Goal: Task Accomplishment & Management: Complete application form

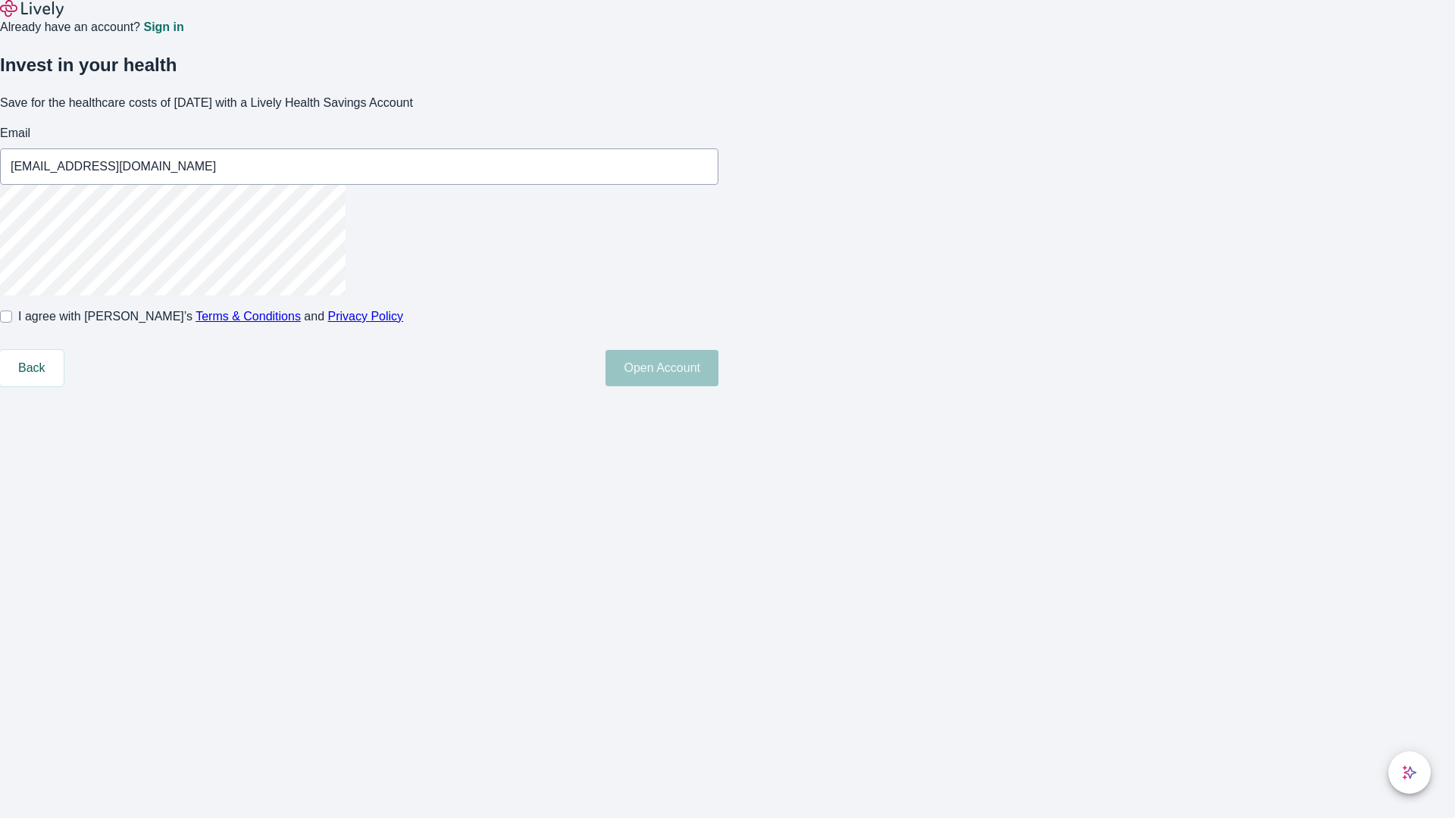
click at [12, 323] on input "I agree with Lively’s Terms & Conditions and Privacy Policy" at bounding box center [6, 317] width 12 height 12
checkbox input "true"
click at [718, 386] on button "Open Account" at bounding box center [661, 368] width 113 height 36
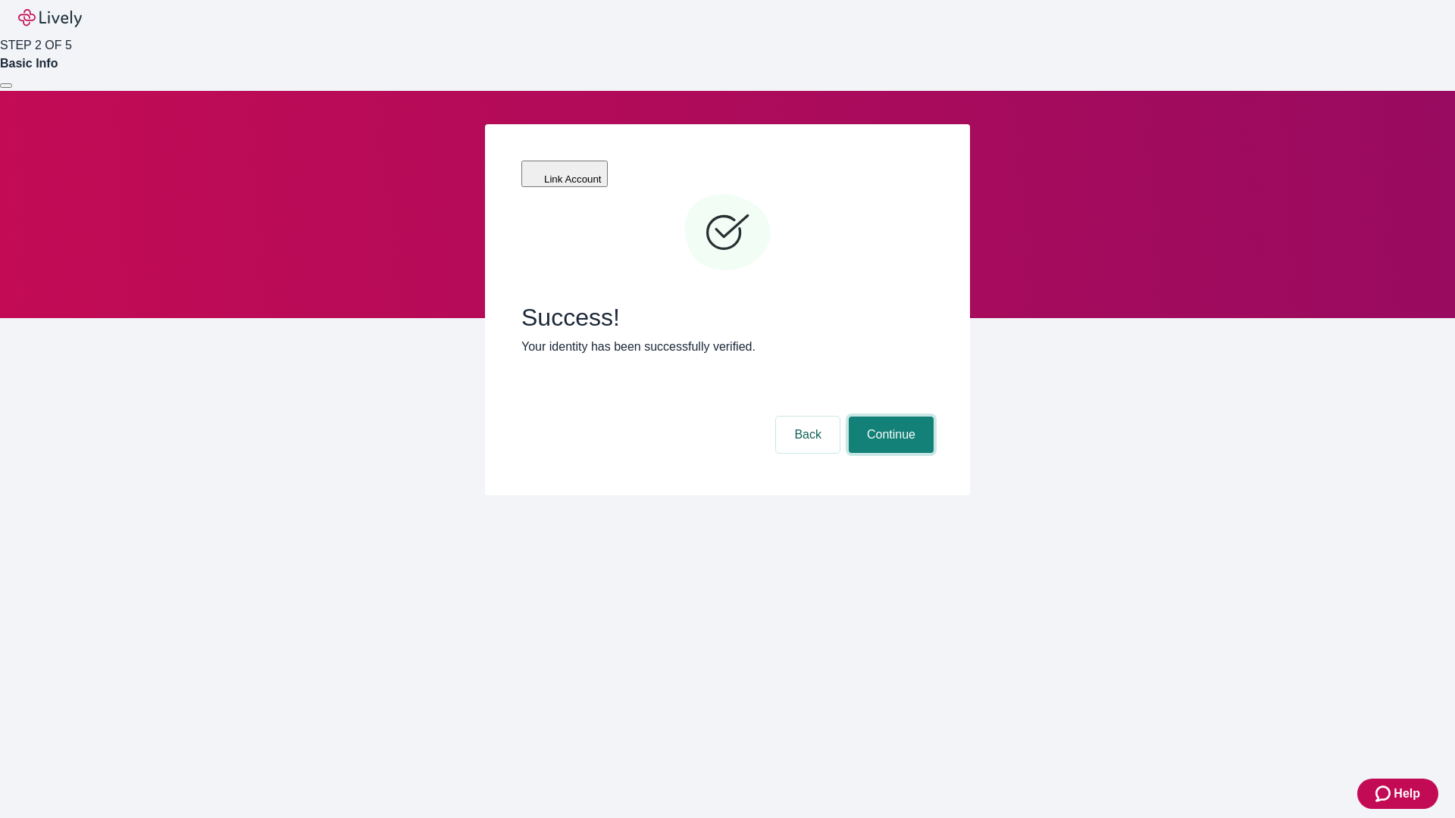
click at [889, 417] on button "Continue" at bounding box center [891, 435] width 85 height 36
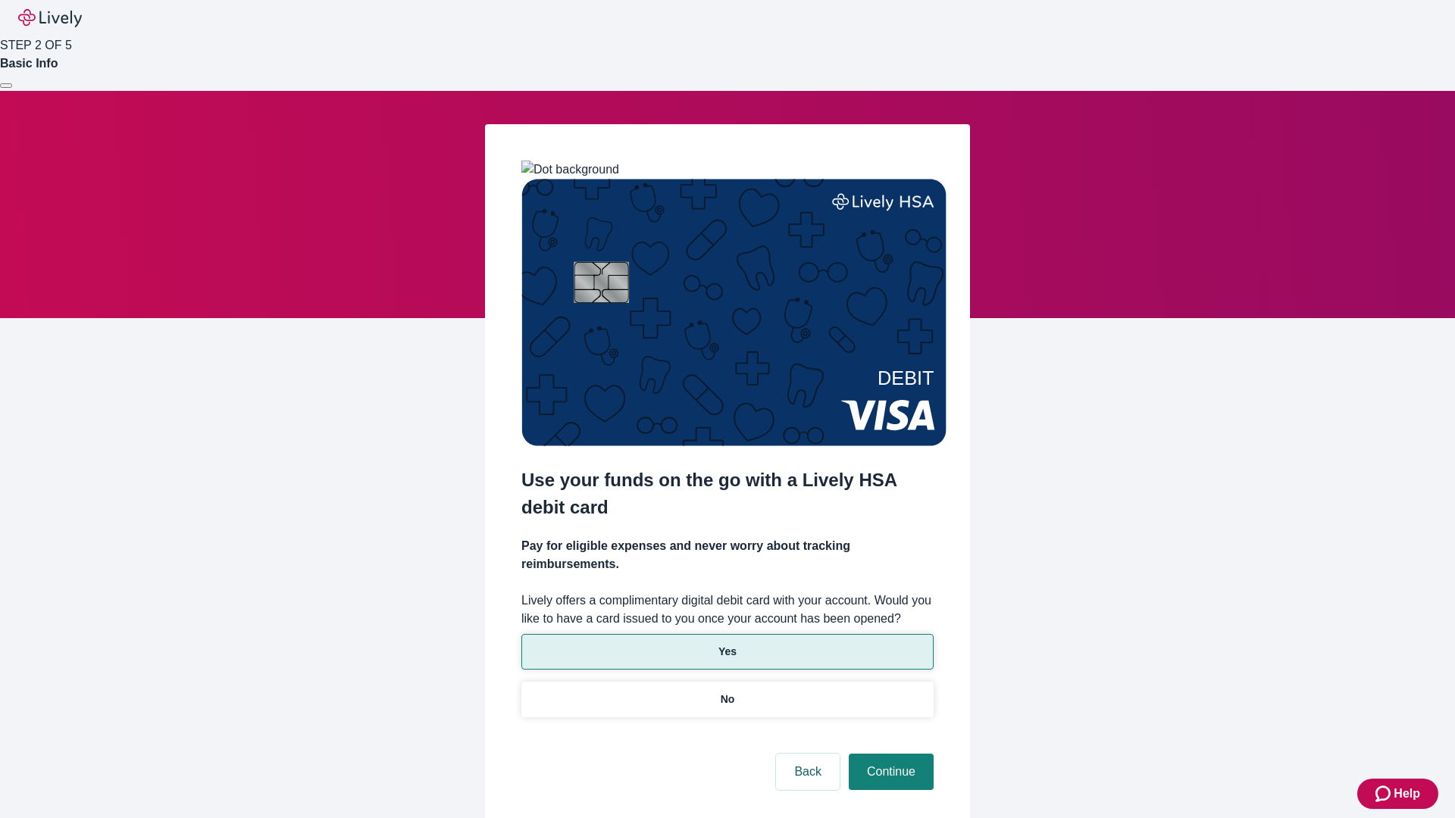
click at [727, 644] on p "Yes" at bounding box center [727, 652] width 18 height 16
click at [889, 754] on button "Continue" at bounding box center [891, 772] width 85 height 36
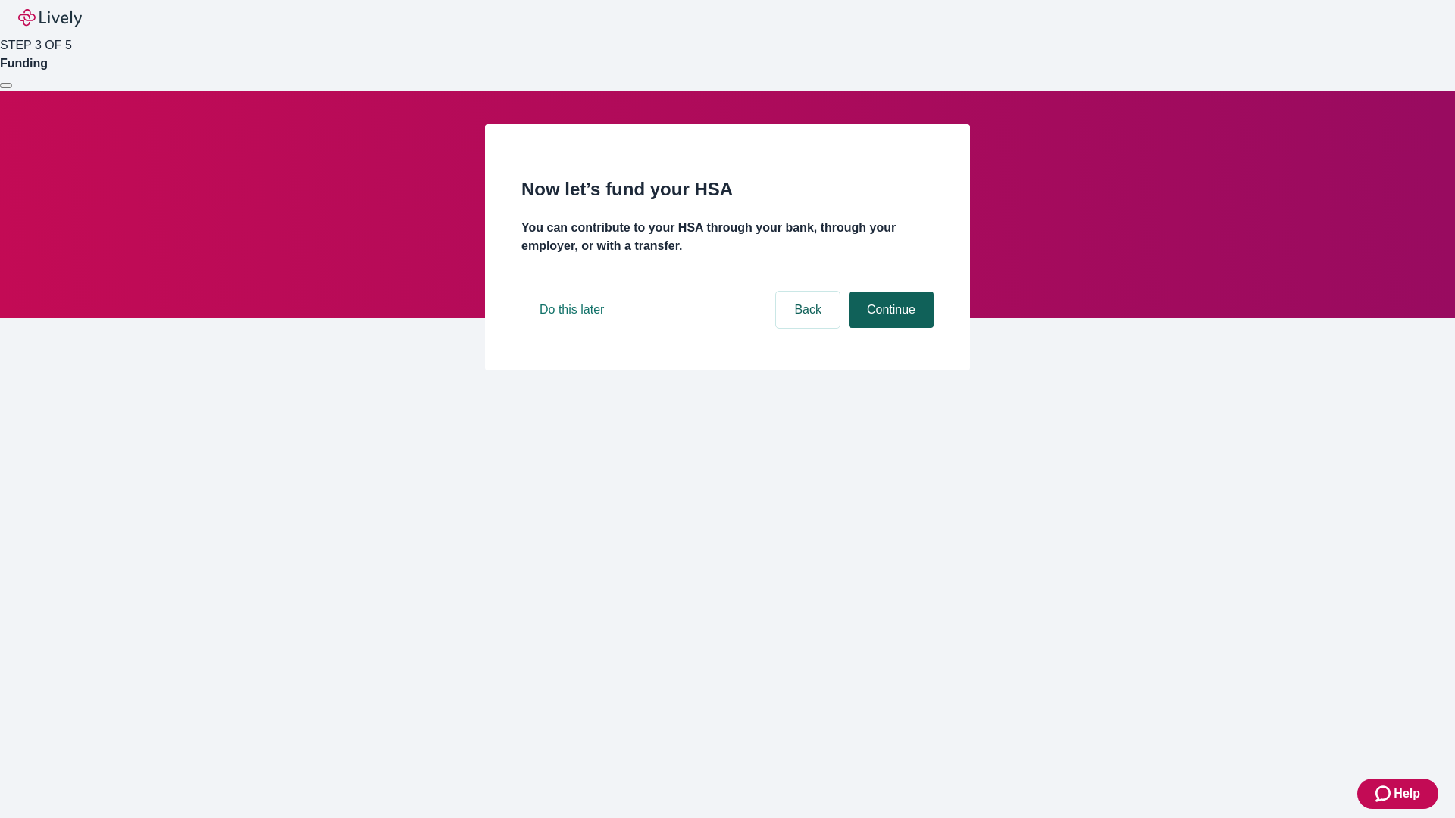
click at [889, 328] on button "Continue" at bounding box center [891, 310] width 85 height 36
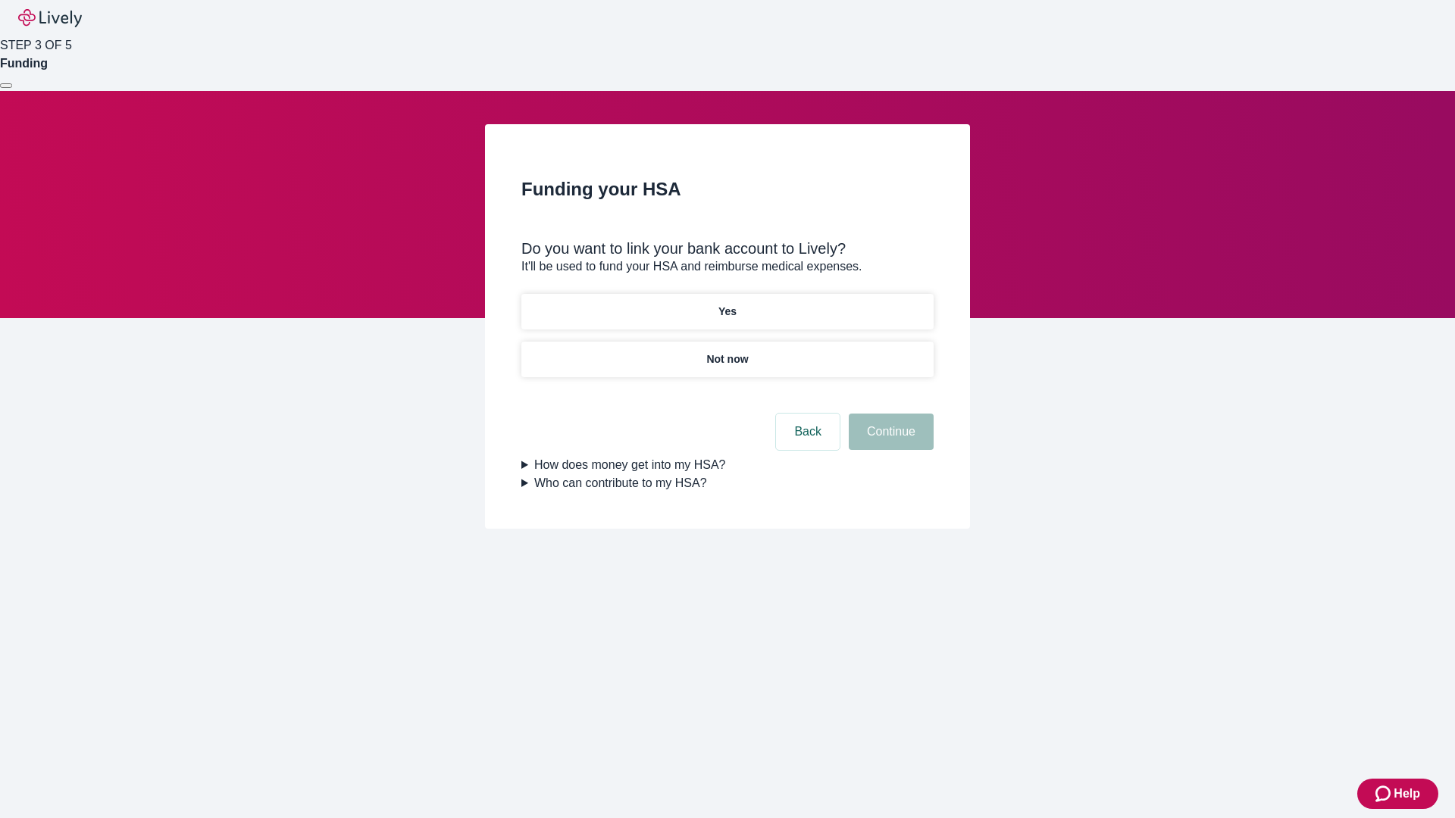
click at [727, 304] on p "Yes" at bounding box center [727, 312] width 18 height 16
click at [889, 414] on button "Continue" at bounding box center [891, 432] width 85 height 36
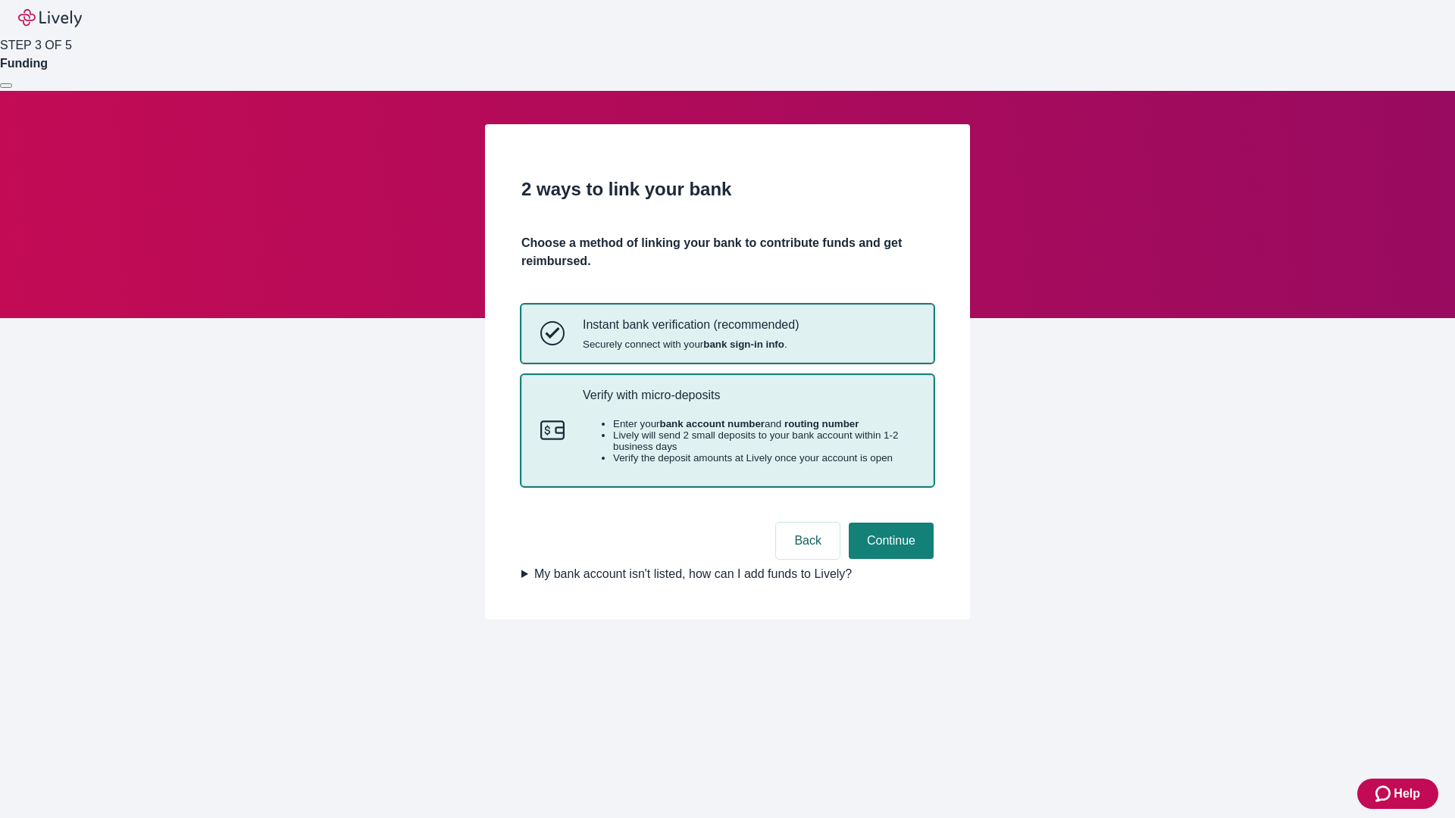
click at [748, 402] on p "Verify with micro-deposits" at bounding box center [749, 395] width 332 height 14
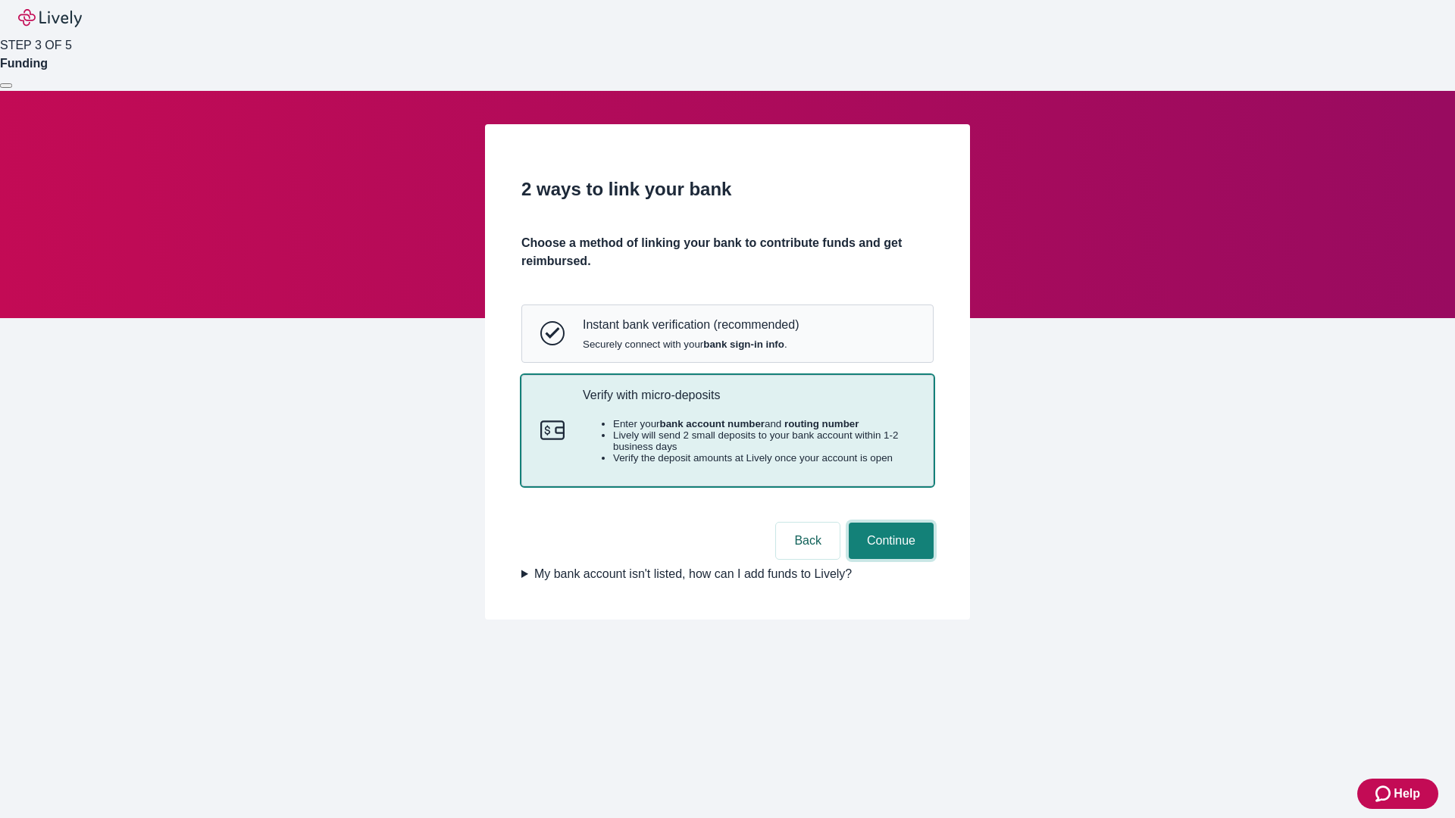
click at [889, 559] on button "Continue" at bounding box center [891, 541] width 85 height 36
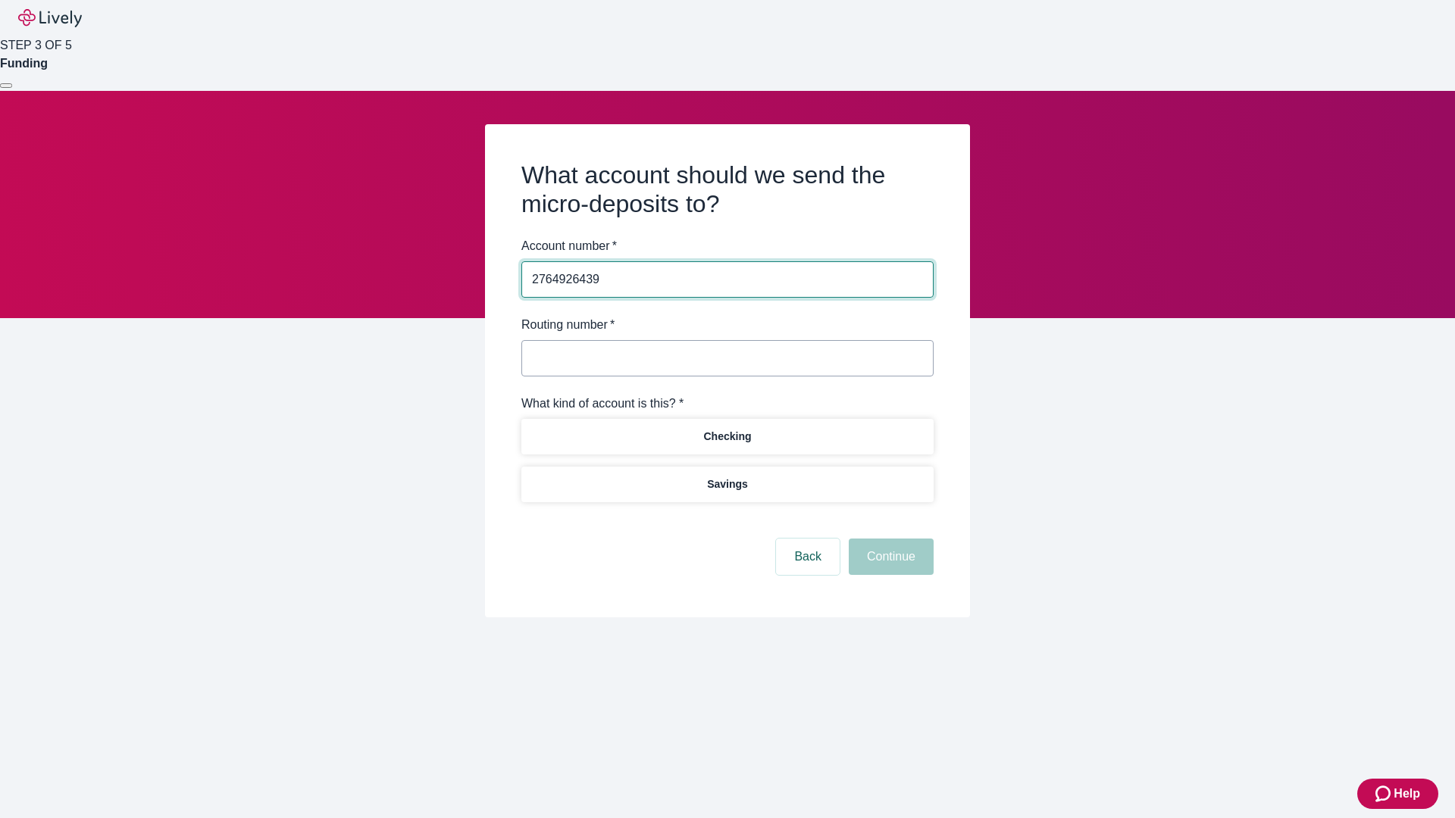
type input "2764926439"
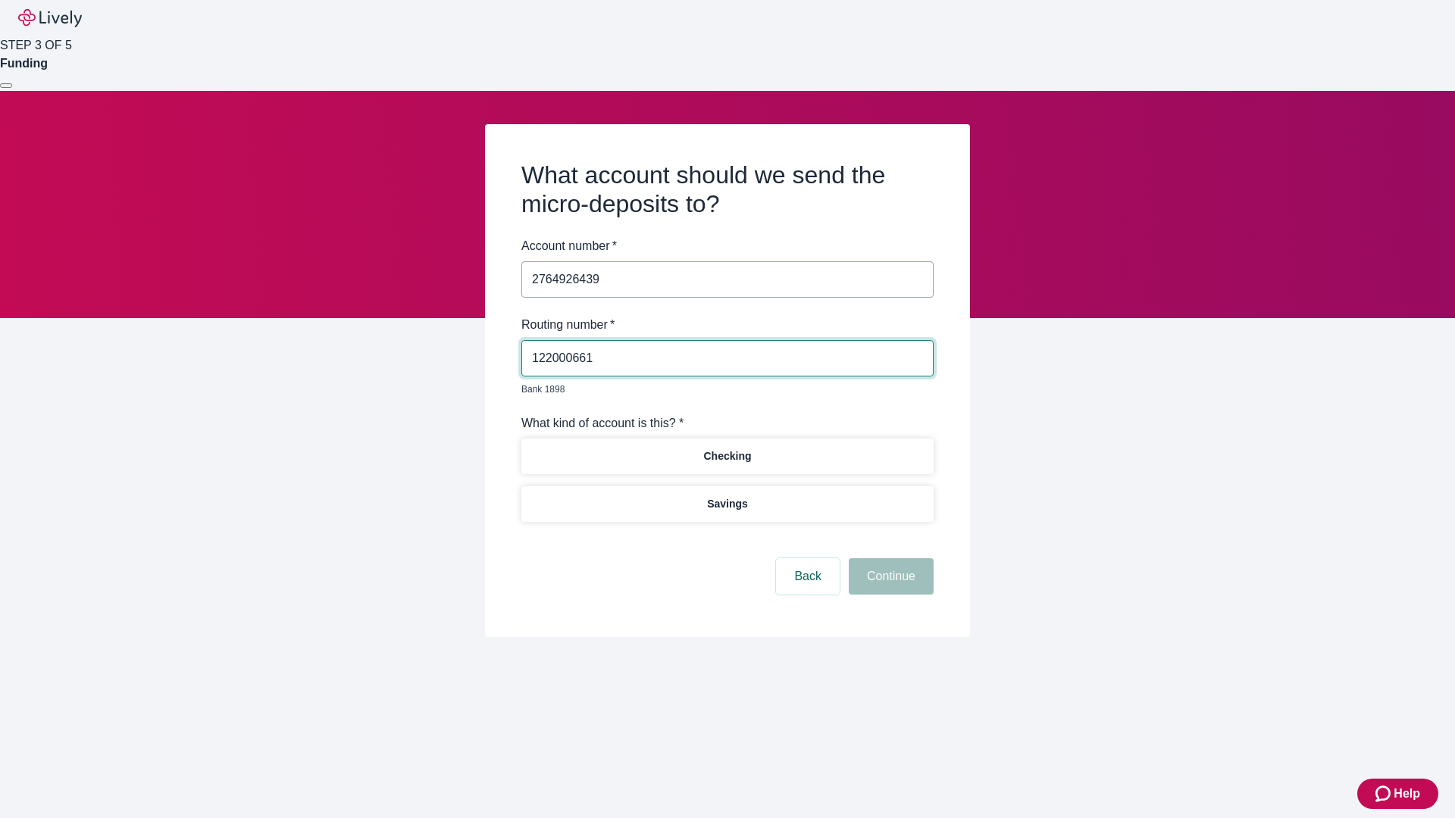
type input "122000661"
click at [727, 449] on p "Checking" at bounding box center [727, 457] width 48 height 16
click at [889, 559] on button "Continue" at bounding box center [891, 576] width 85 height 36
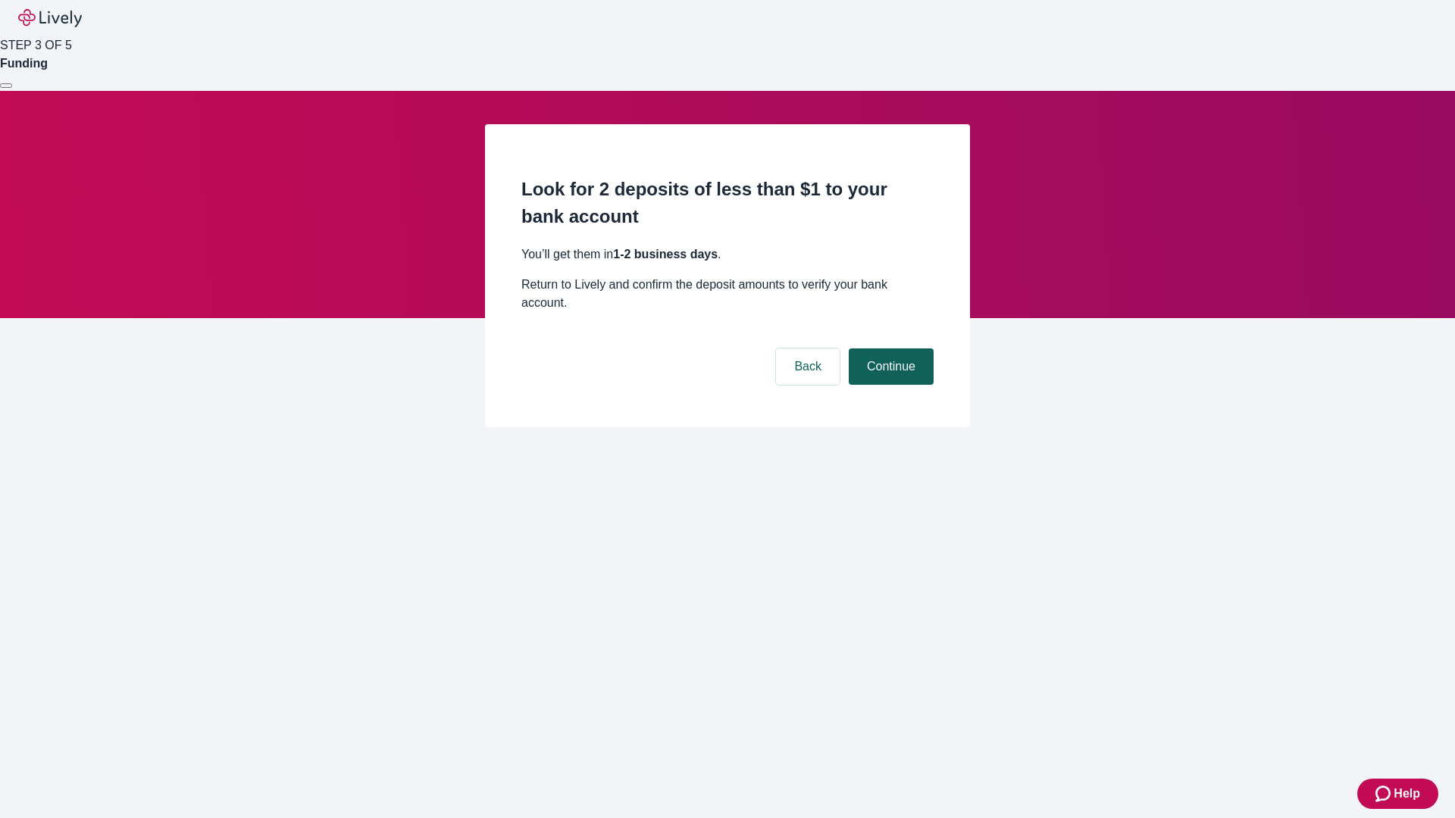
click at [889, 349] on button "Continue" at bounding box center [891, 367] width 85 height 36
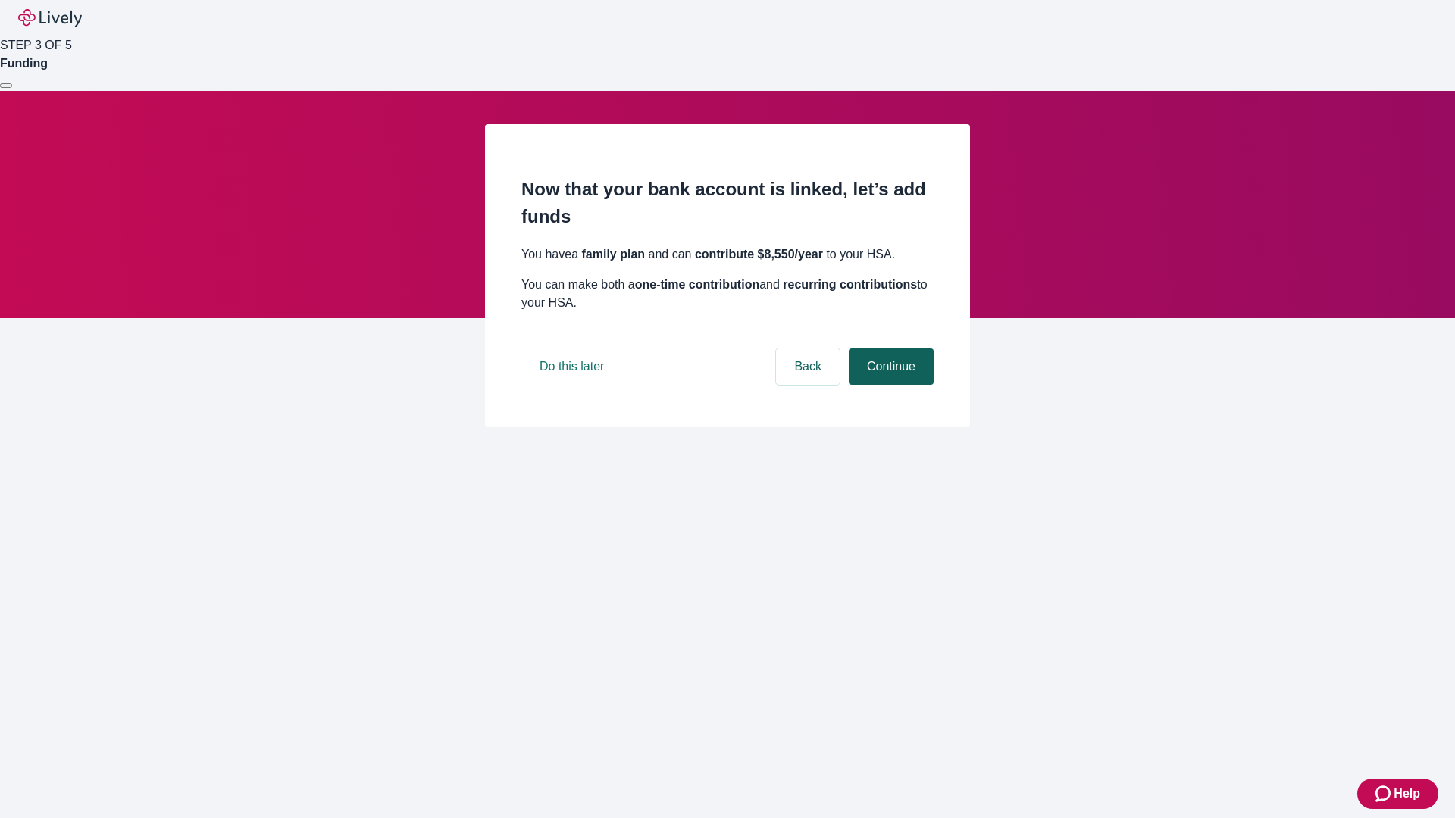
click at [889, 385] on button "Continue" at bounding box center [891, 367] width 85 height 36
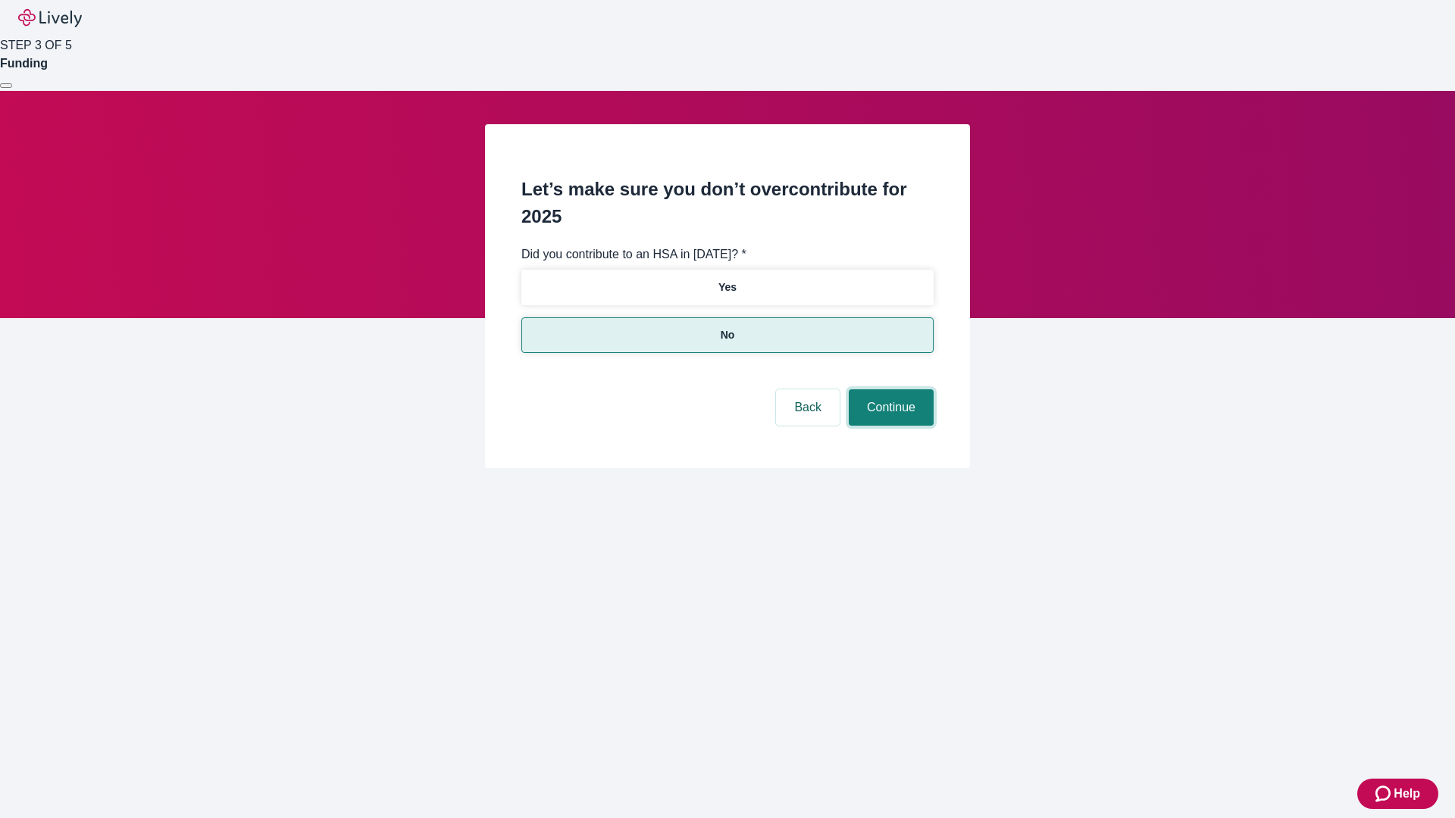
click at [889, 389] on button "Continue" at bounding box center [891, 407] width 85 height 36
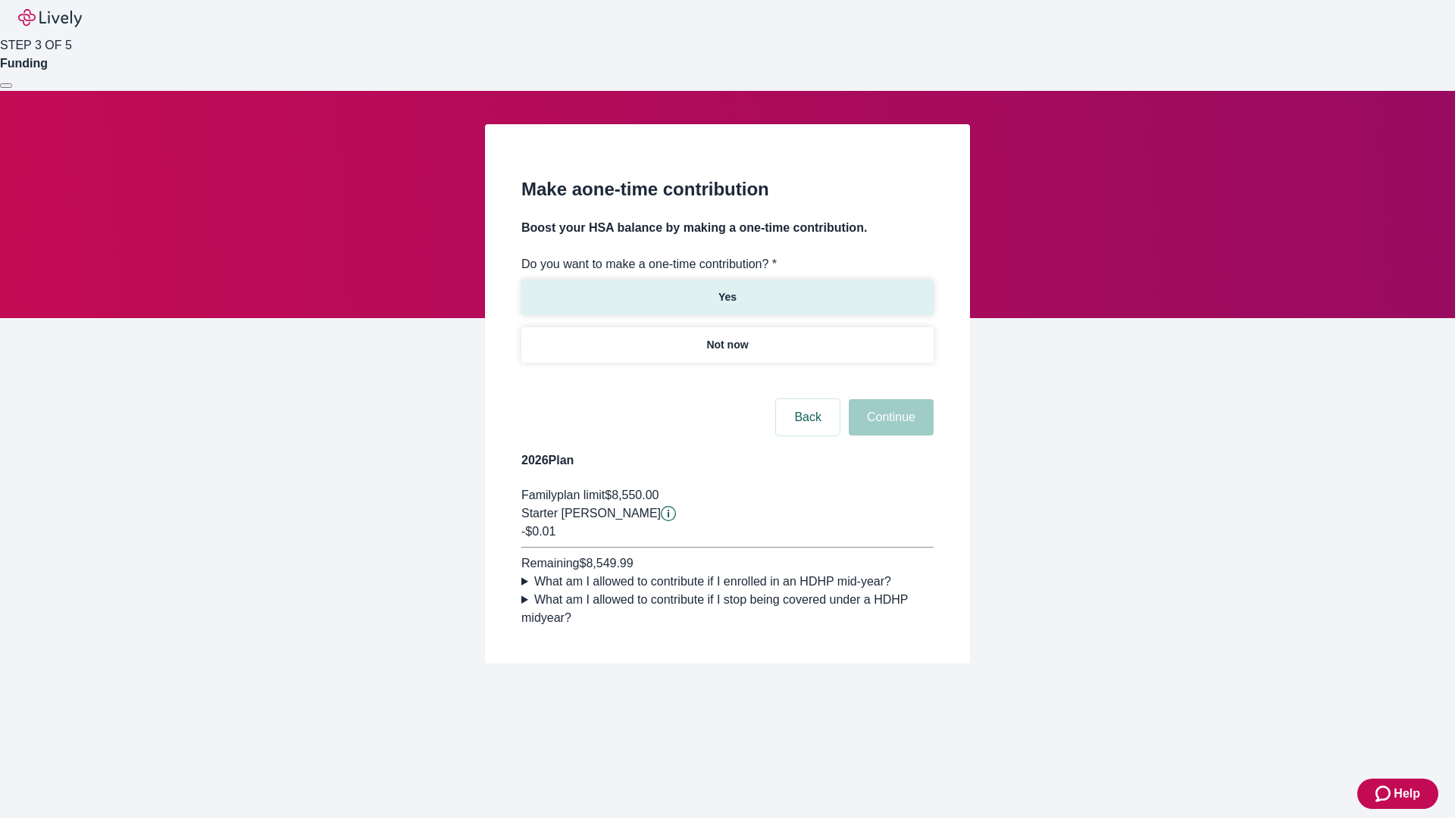
click at [727, 289] on p "Yes" at bounding box center [727, 297] width 18 height 16
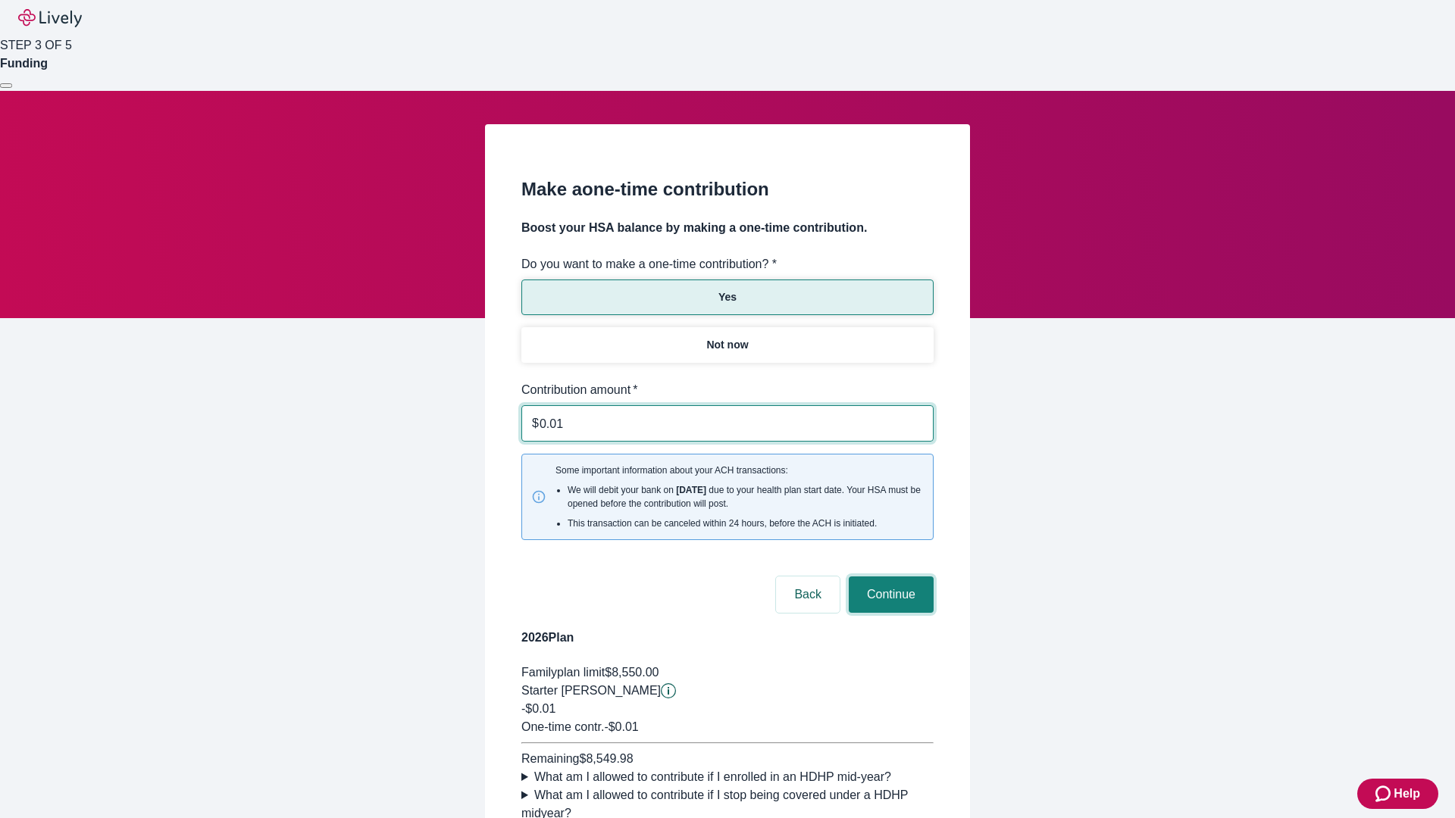
click at [889, 577] on button "Continue" at bounding box center [891, 595] width 85 height 36
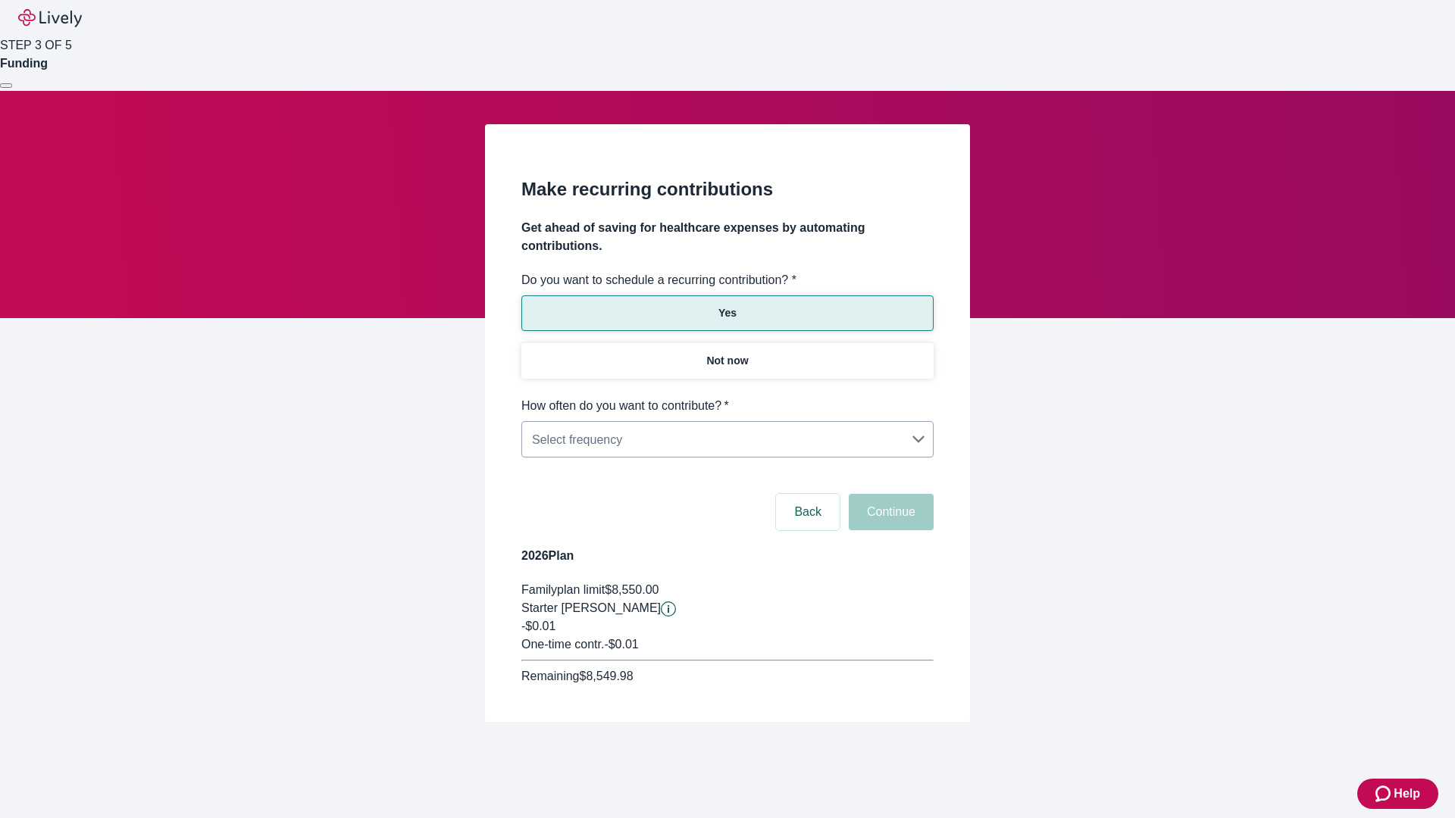
click at [727, 397] on body "Help STEP 3 OF 5 Funding Make recurring contributions Get ahead of saving for h…" at bounding box center [727, 397] width 1455 height 795
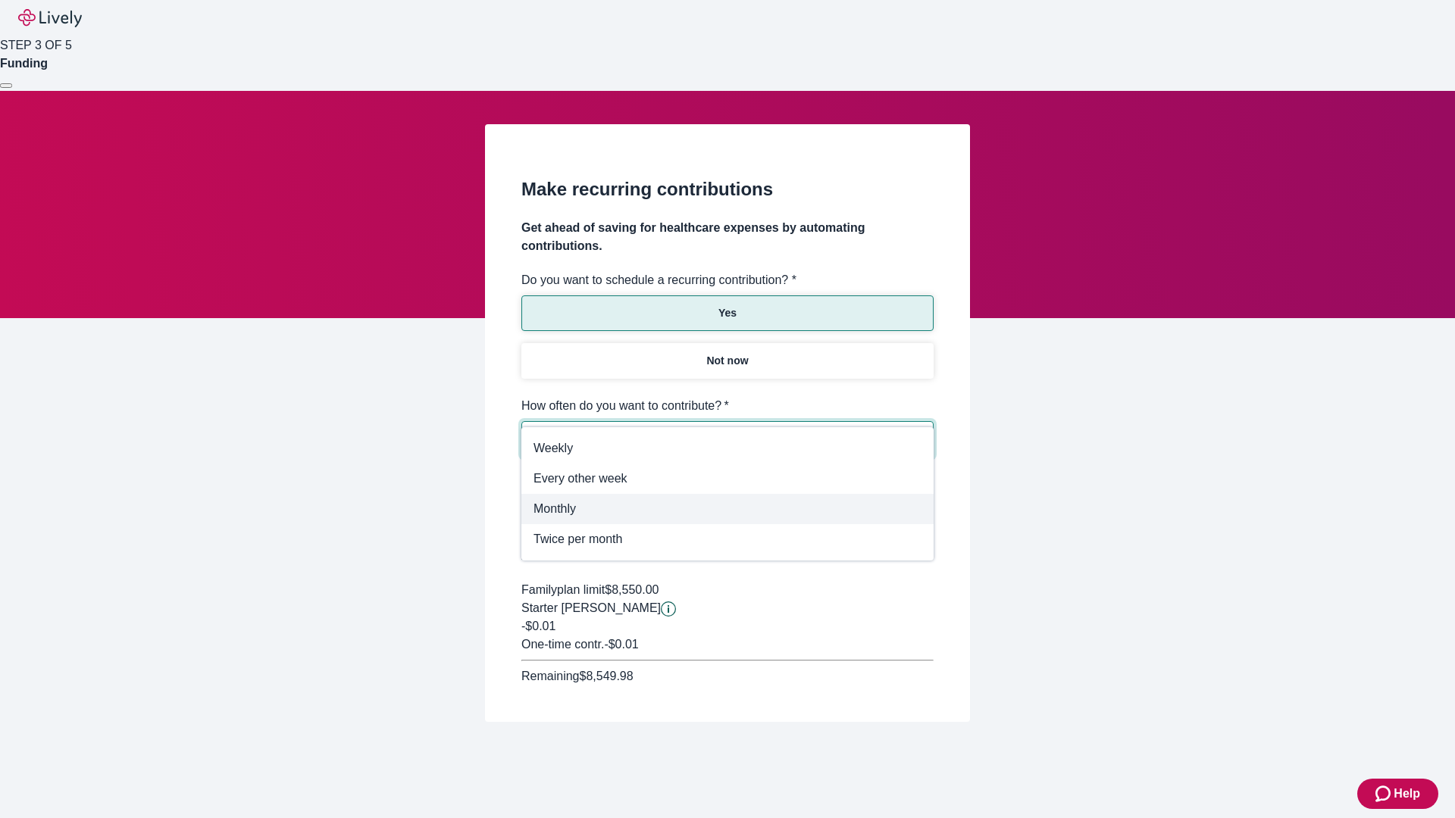
click at [727, 509] on span "Monthly" at bounding box center [727, 509] width 388 height 18
type input "Monthly"
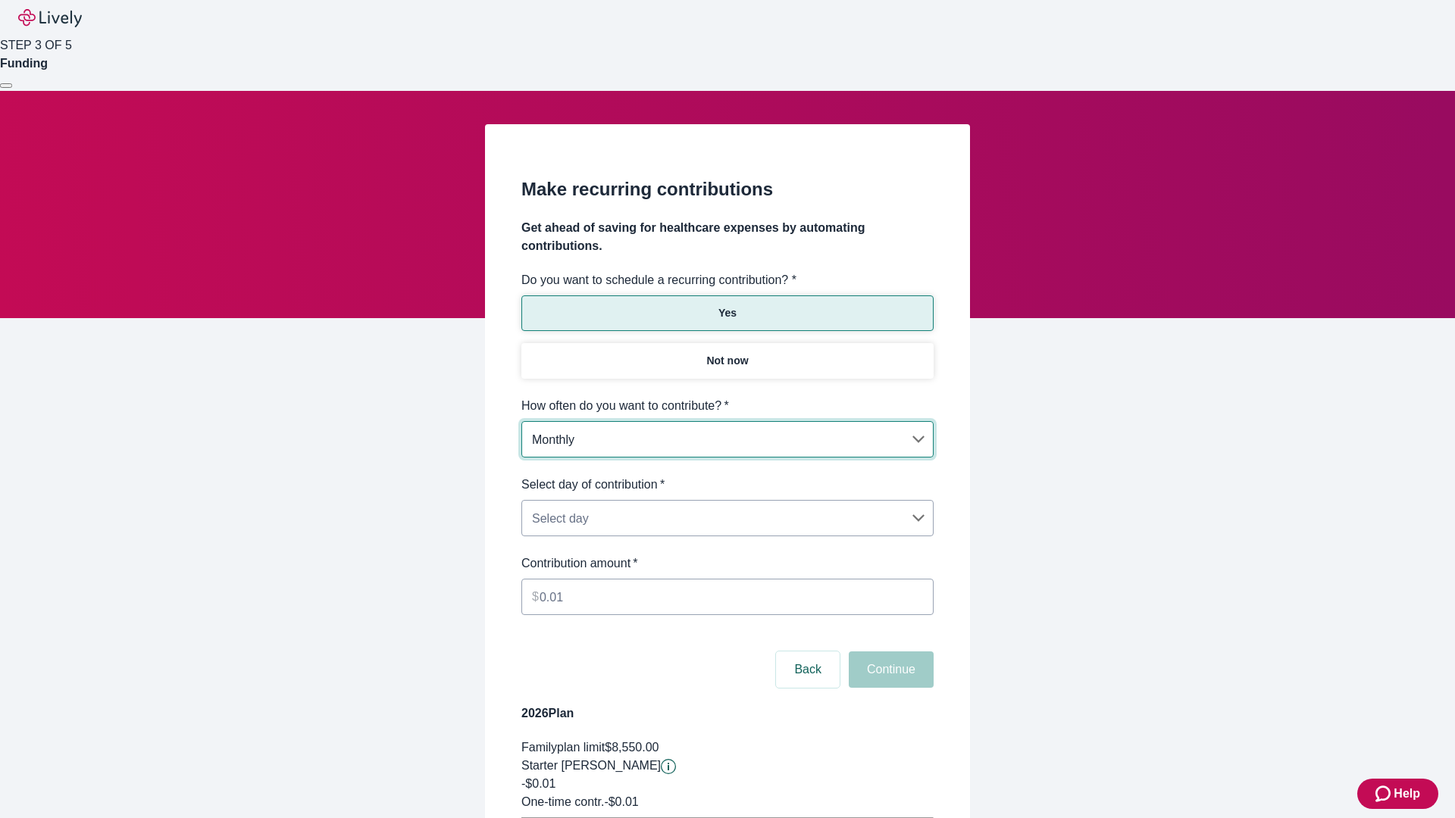
click at [727, 476] on body "Help STEP 3 OF 5 Funding Make recurring contributions Get ahead of saving for h…" at bounding box center [727, 476] width 1455 height 952
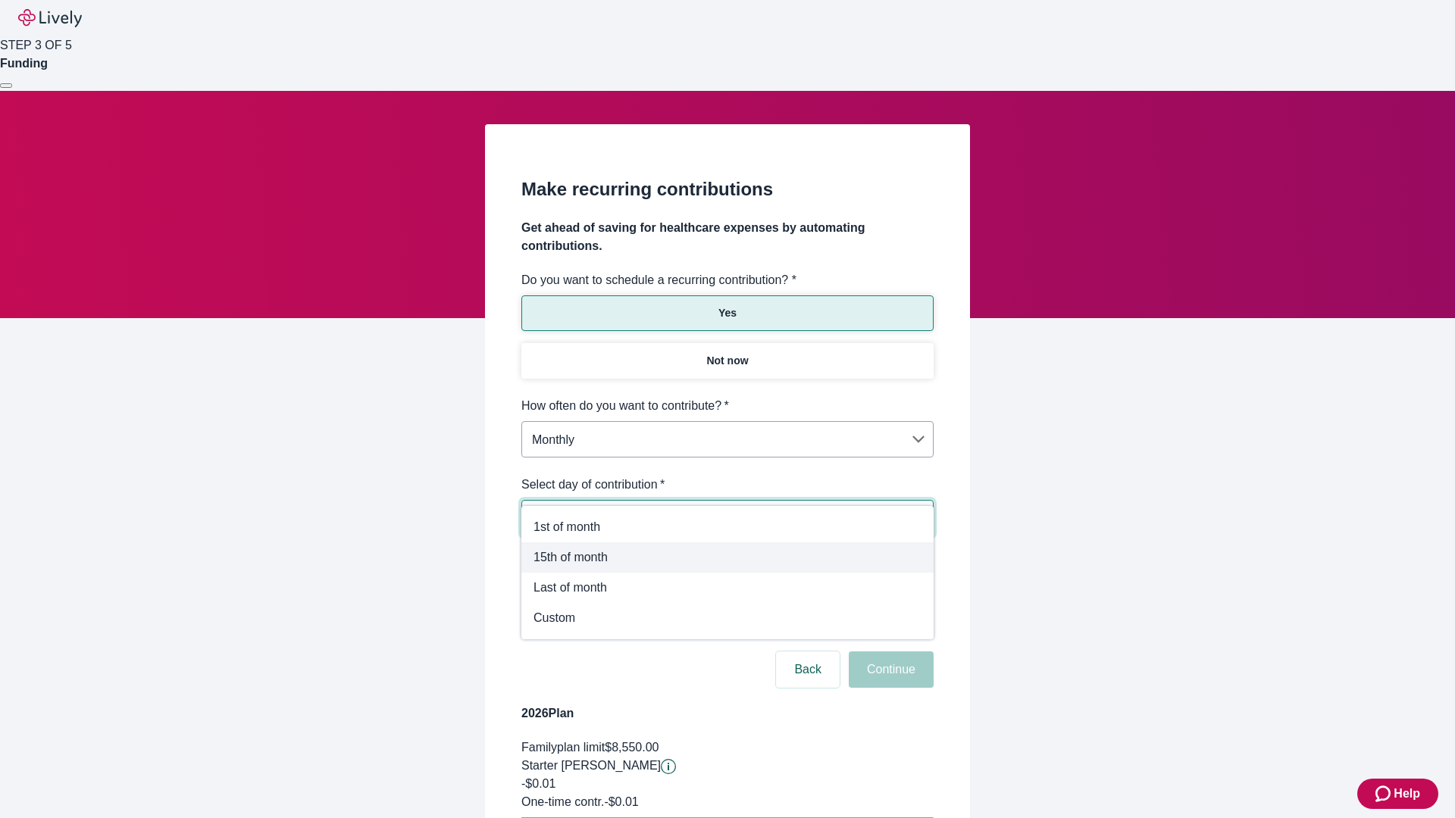
click at [727, 558] on span "15th of month" at bounding box center [727, 558] width 388 height 18
type input "Monthly15th"
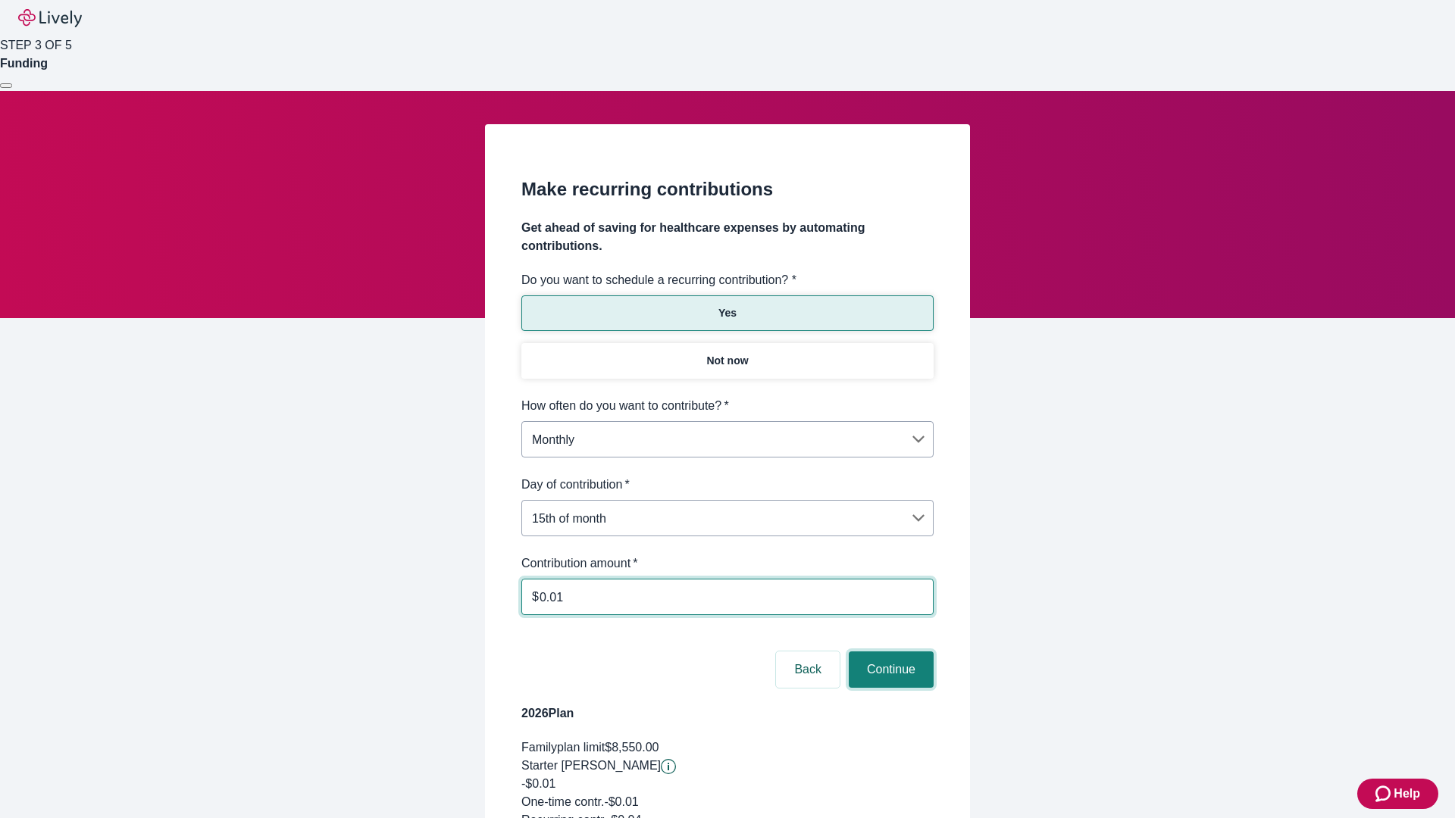
click at [889, 652] on button "Continue" at bounding box center [891, 670] width 85 height 36
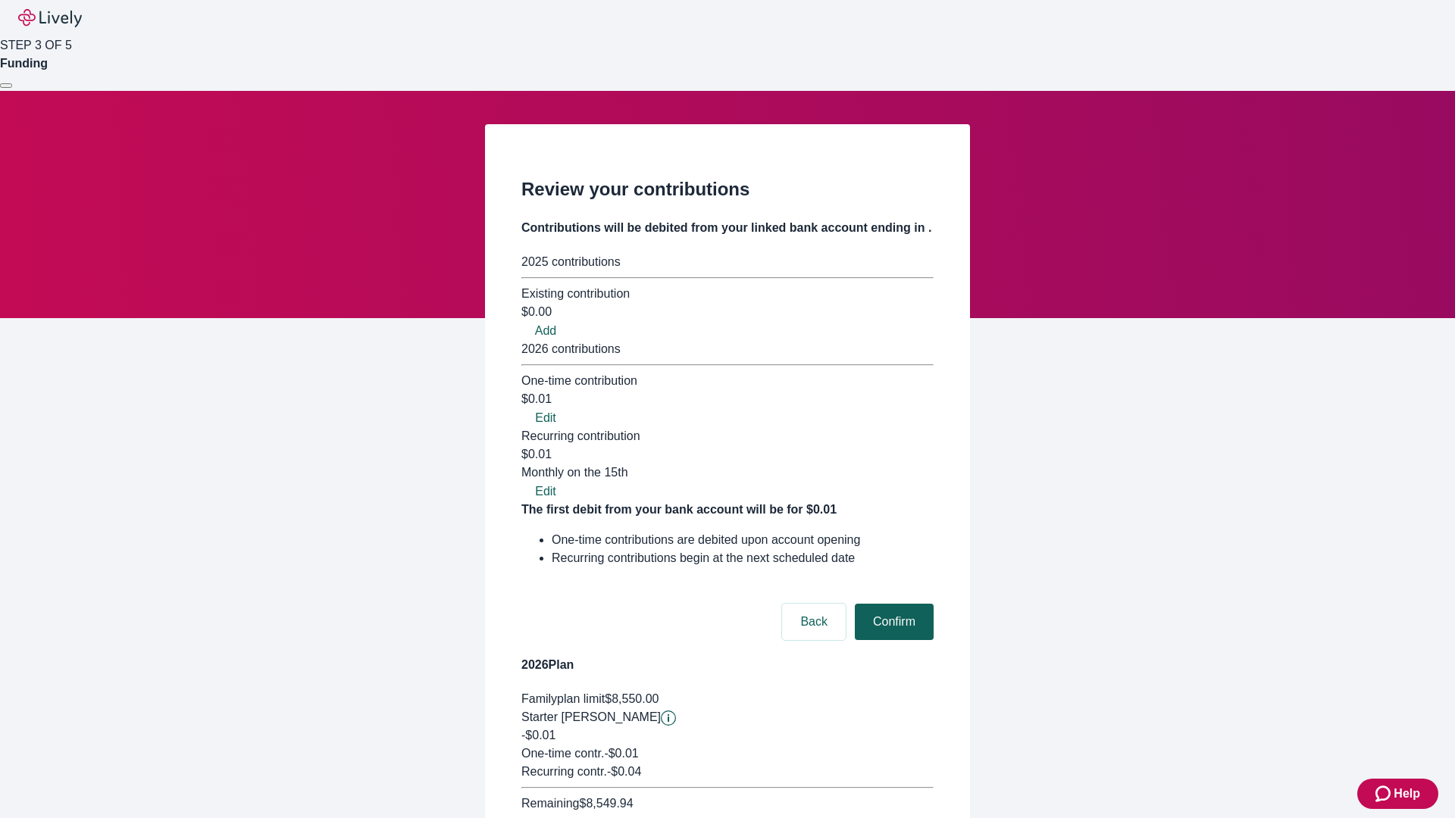
click at [892, 604] on button "Confirm" at bounding box center [894, 622] width 79 height 36
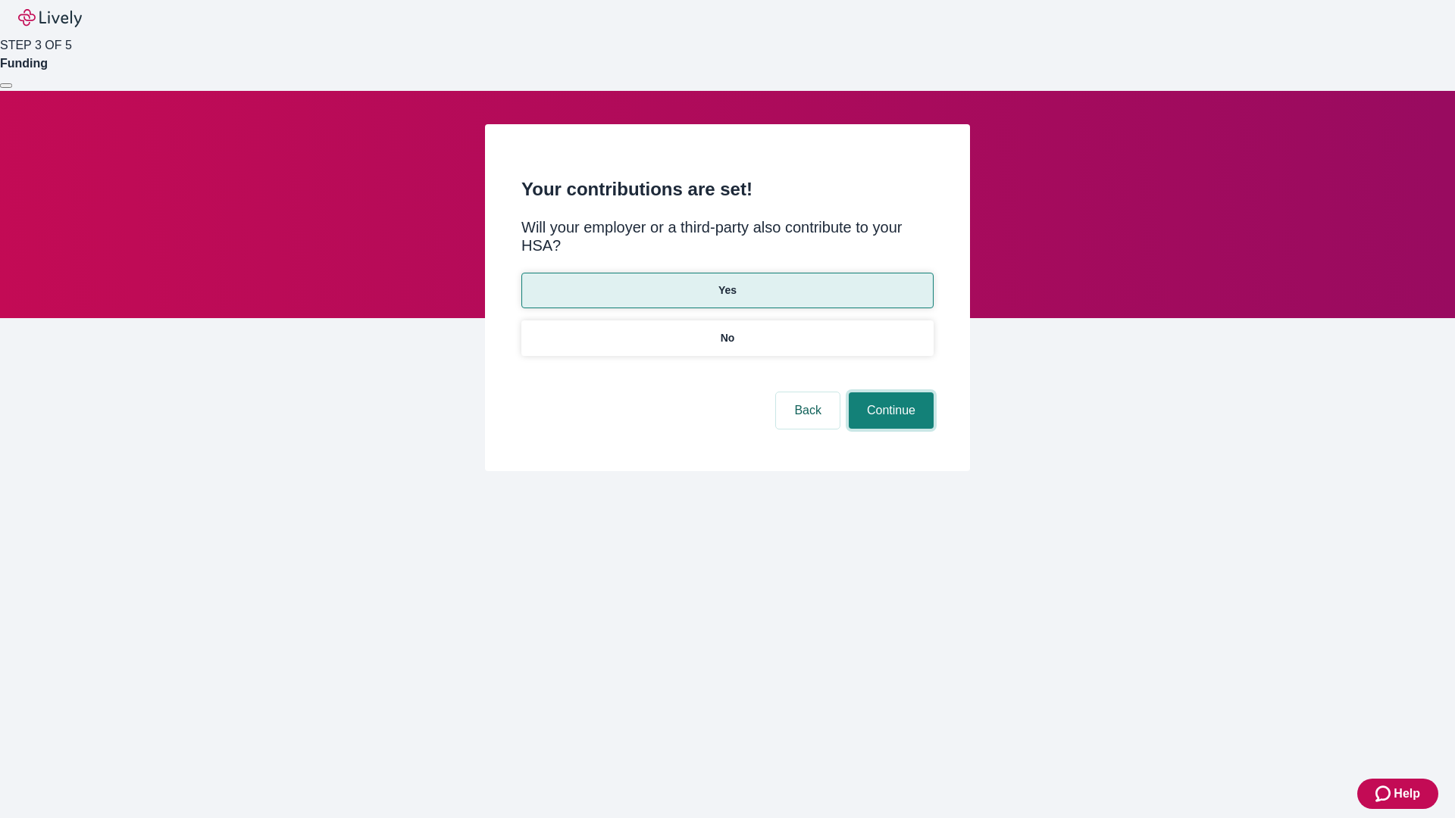
click at [889, 392] on button "Continue" at bounding box center [891, 410] width 85 height 36
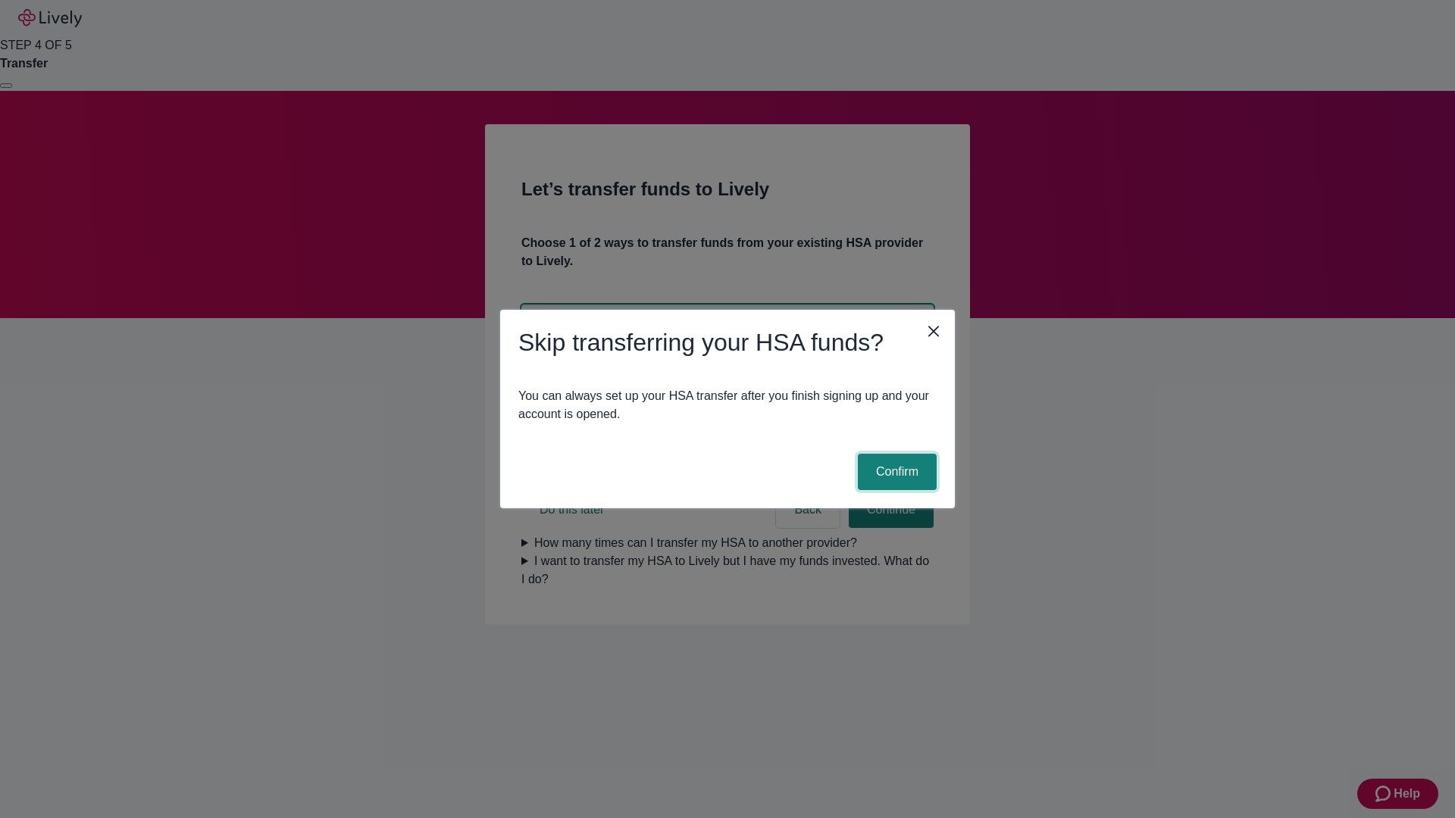
click at [895, 472] on button "Confirm" at bounding box center [897, 472] width 79 height 36
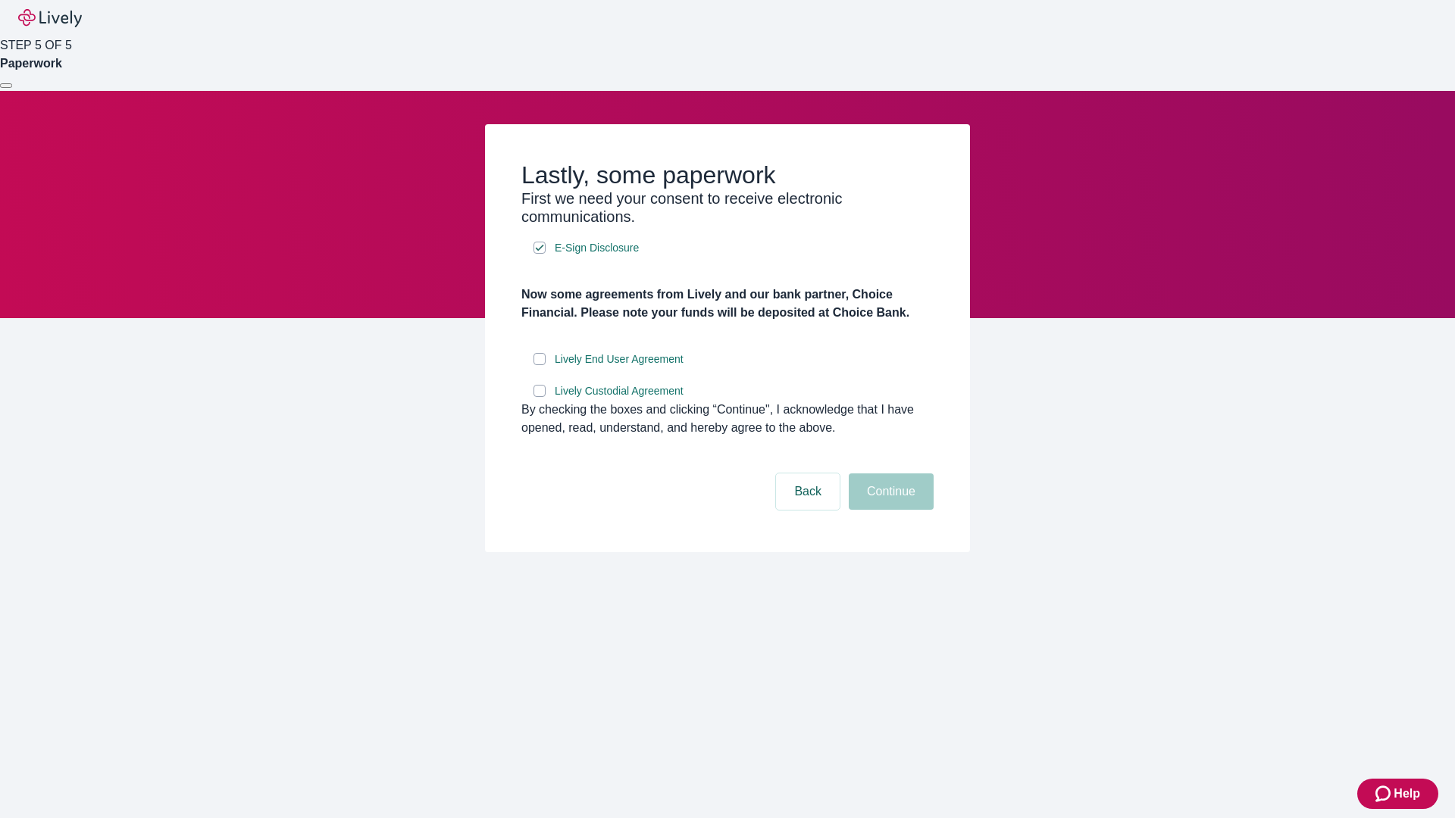
click at [539, 365] on input "Lively End User Agreement" at bounding box center [539, 359] width 12 height 12
checkbox input "true"
click at [539, 397] on input "Lively Custodial Agreement" at bounding box center [539, 391] width 12 height 12
checkbox input "true"
click at [889, 510] on button "Continue" at bounding box center [891, 492] width 85 height 36
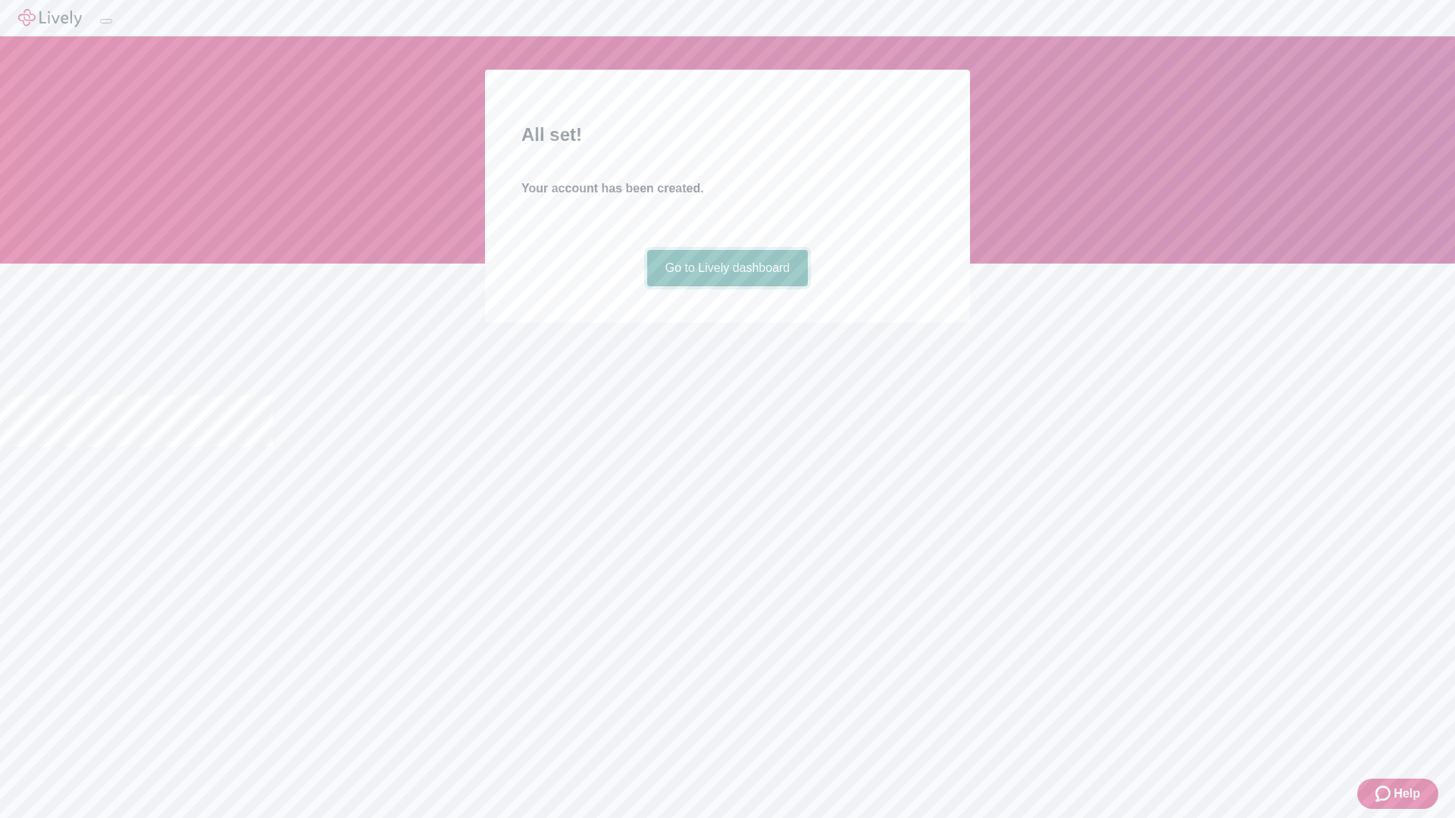
click at [727, 286] on link "Go to Lively dashboard" at bounding box center [727, 268] width 161 height 36
